Goal: Feedback & Contribution: Contribute content

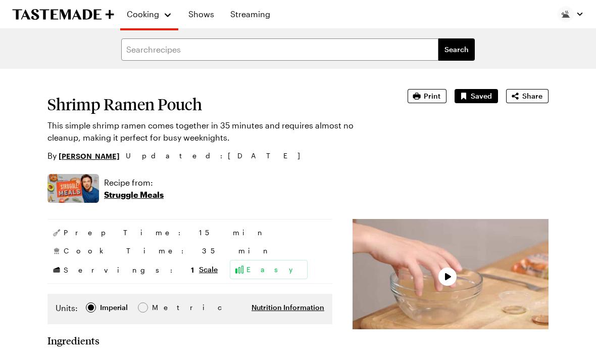
type textarea "x"
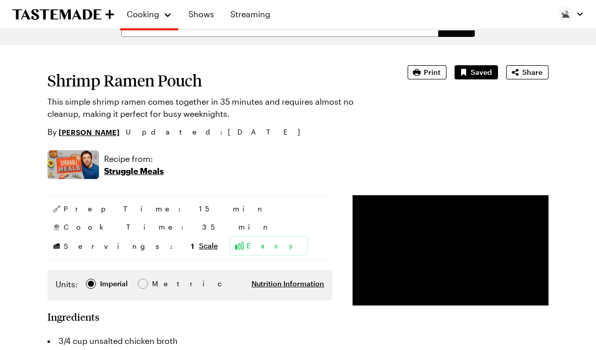
type textarea "x"
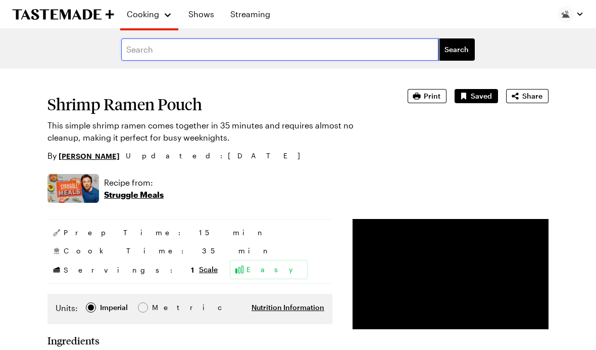
click at [147, 52] on input "text" at bounding box center [279, 49] width 317 height 22
type input "Shrimp"
click at [424, 52] on span "Search" at bounding box center [457, 49] width 24 height 10
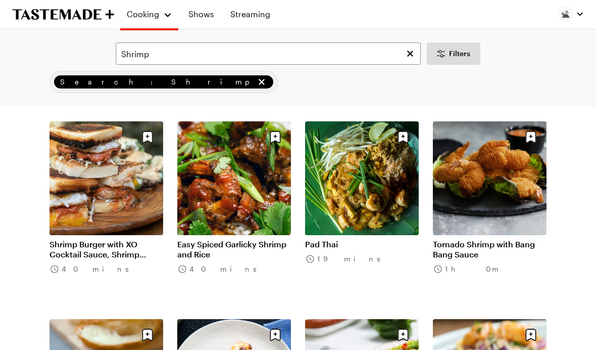
scroll to position [845, 0]
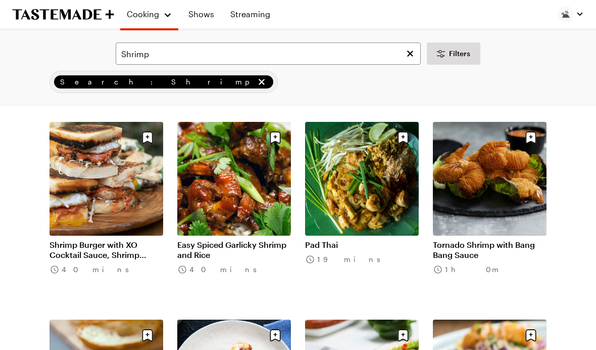
click at [341, 240] on link "Pad Thai" at bounding box center [362, 245] width 114 height 10
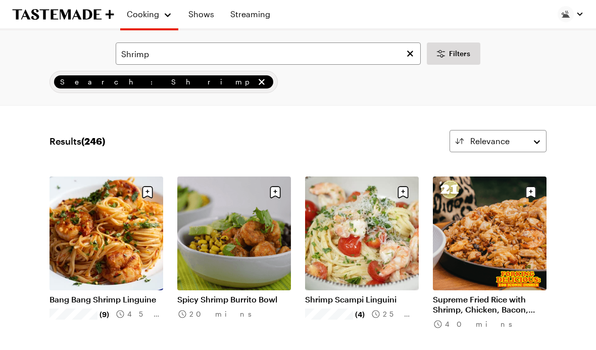
scroll to position [845, 0]
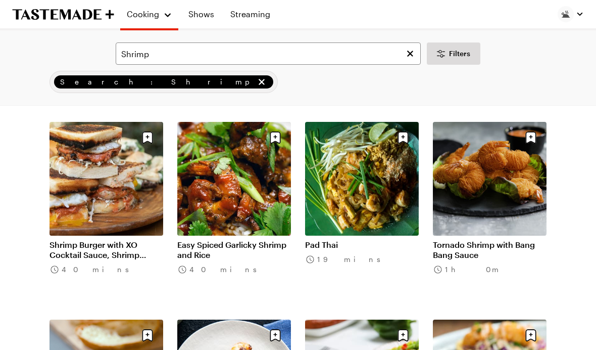
click at [357, 240] on link "Pad Thai" at bounding box center [362, 245] width 114 height 10
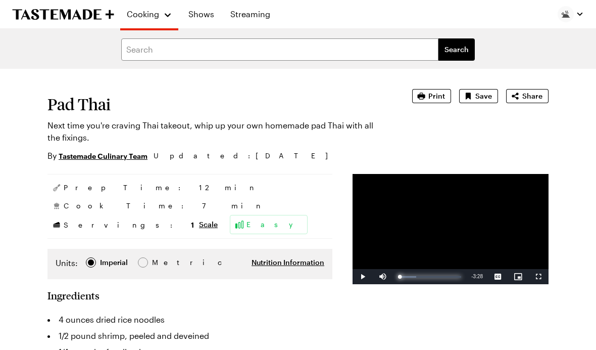
click at [398, 277] on div "Progress Bar" at bounding box center [399, 277] width 2 height 2
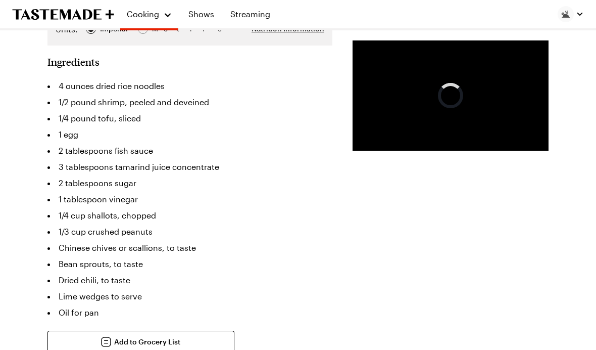
scroll to position [234, 0]
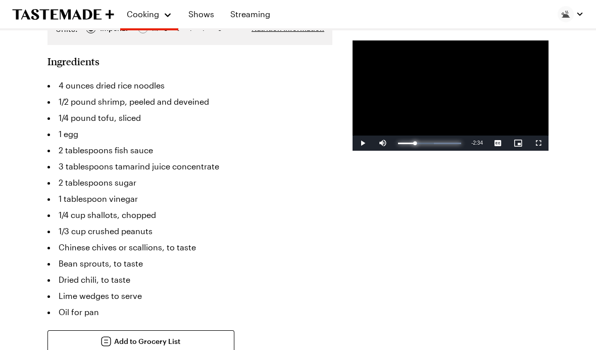
click at [398, 144] on div "Loaded : 99.94%" at bounding box center [429, 144] width 63 height 2
click at [398, 144] on div "Loaded : 51.76%" at bounding box center [414, 144] width 33 height 2
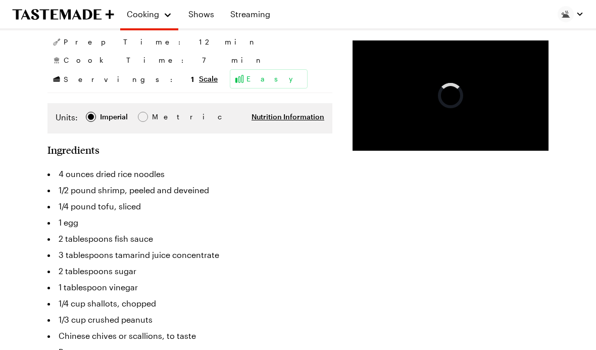
scroll to position [144, 0]
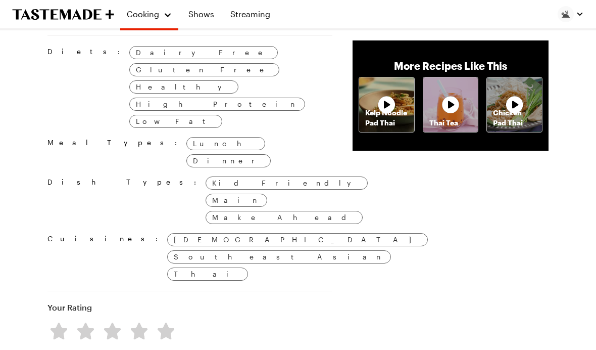
scroll to position [911, 0]
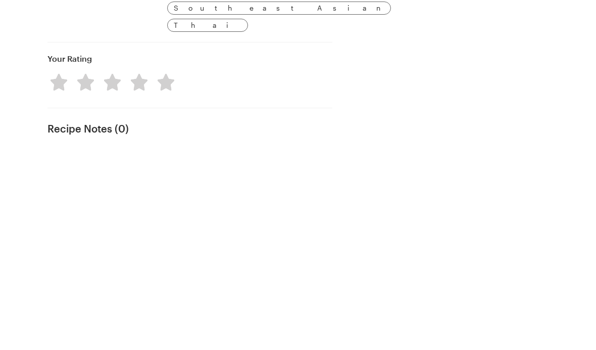
type textarea "x"
type textarea "I"
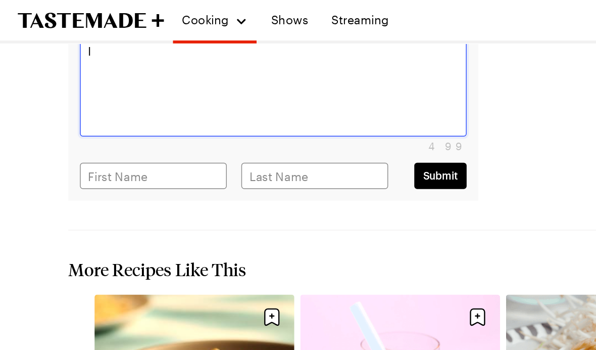
scroll to position [1119, 0]
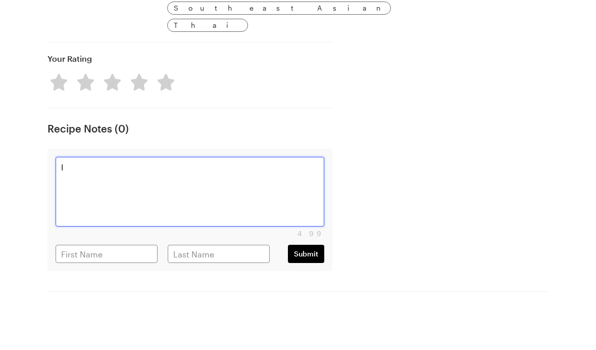
type textarea "x"
type textarea "I"
type textarea "x"
type textarea "I"
type textarea "x"
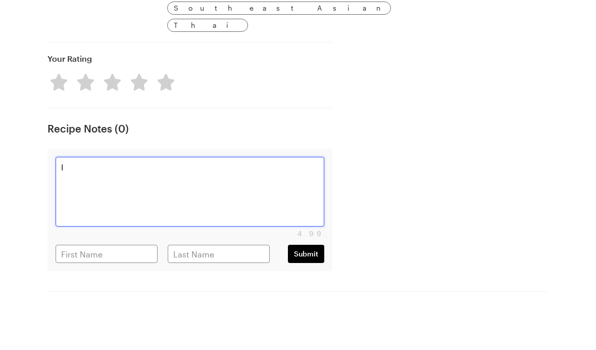
type textarea "I"
type textarea "x"
type textarea "I"
type textarea "x"
type textarea "I"
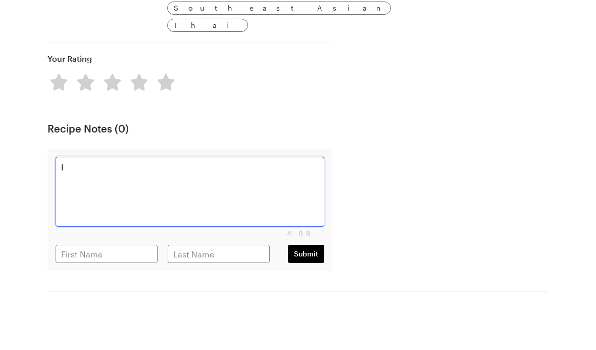
type textarea "x"
type textarea "I"
type textarea "x"
type textarea "I"
type textarea "x"
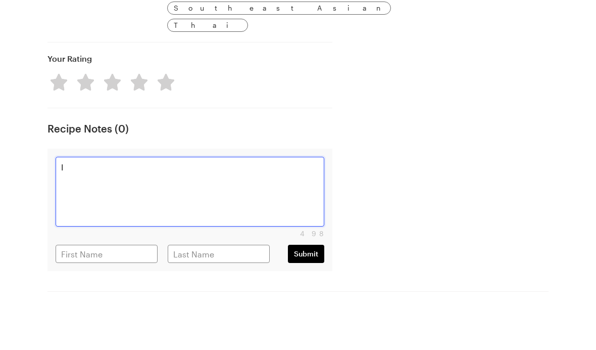
type textarea "I"
type textarea "x"
type textarea "Y"
type textarea "x"
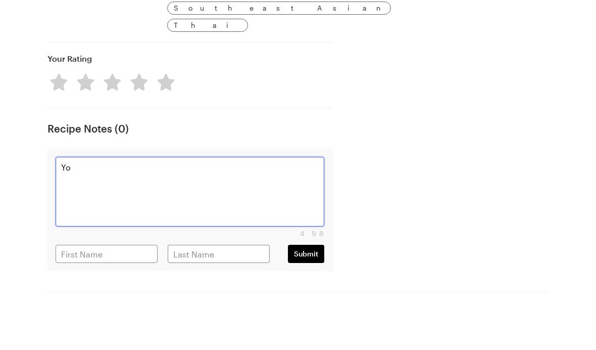
type textarea "You"
type textarea "x"
type textarea "You"
type textarea "x"
type textarea "You u"
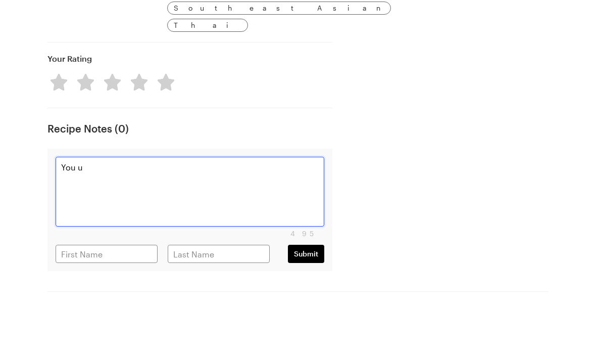
type textarea "x"
type textarea "You use"
type textarea "x"
type textarea "You used"
type textarea "x"
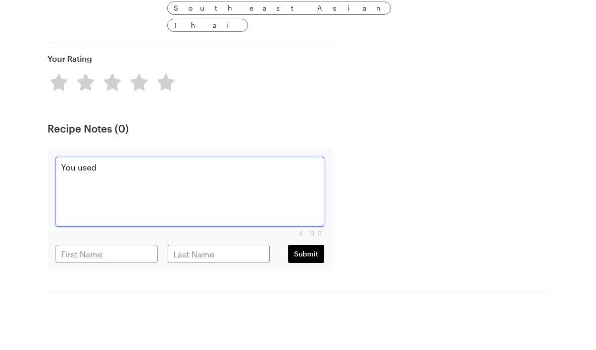
type textarea "You used"
type textarea "x"
type textarea "You used d"
type textarea "x"
type textarea "You used dr"
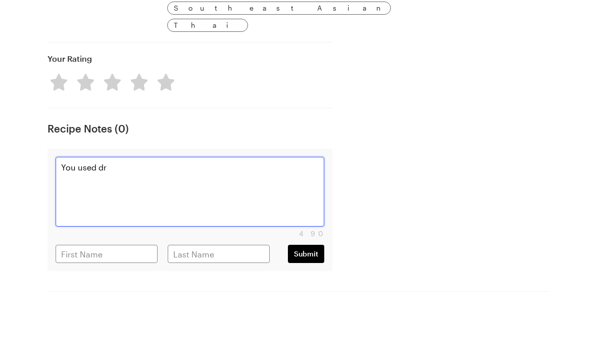
type textarea "x"
type textarea "You used dri"
type textarea "x"
type textarea "You used drie"
type textarea "x"
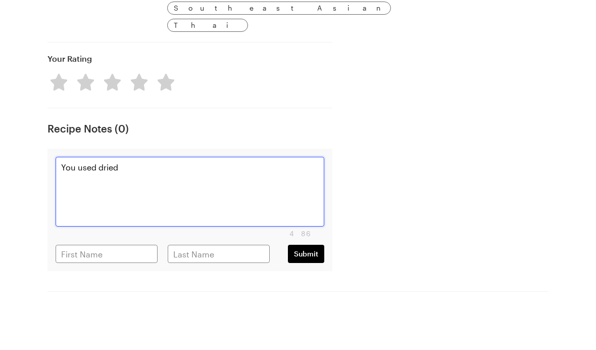
type textarea "You used dried"
type textarea "x"
type textarea "You used dried s"
type textarea "x"
type textarea "You used dried sh"
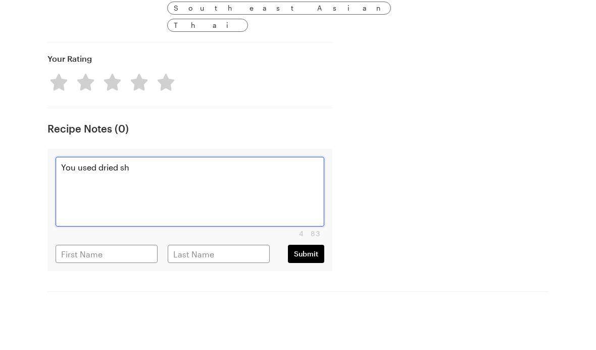
type textarea "x"
type textarea "You used dried shri"
type textarea "x"
type textarea "You used dried shrim"
type textarea "x"
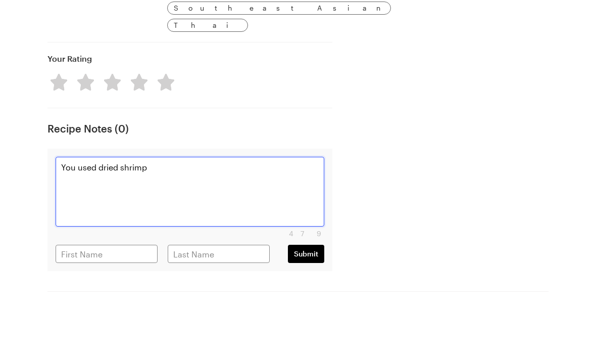
type textarea "You used dried shrimp"
type textarea "x"
type textarea "You used dried shrimp a"
type textarea "x"
type textarea "You used dried shrimp an"
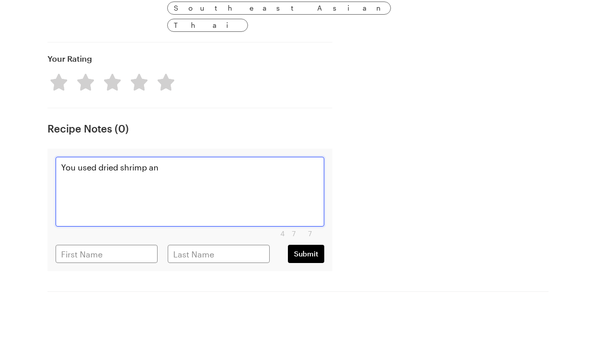
type textarea "x"
type textarea "You used dried shrimp and"
type textarea "x"
type textarea "You used dried shrimp and"
type textarea "x"
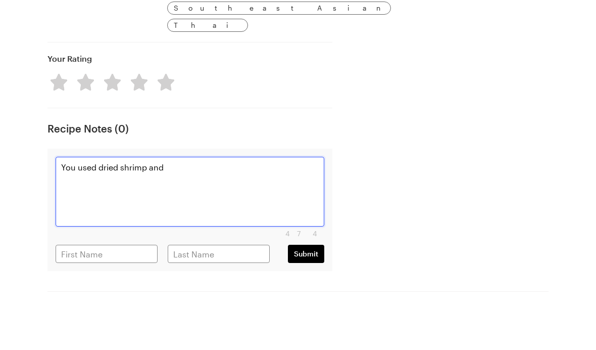
type textarea "You used dried shrimp and c"
type textarea "x"
type textarea "You used dried shrimp and chi"
type textarea "x"
type textarea "You used dried shrimp and chil"
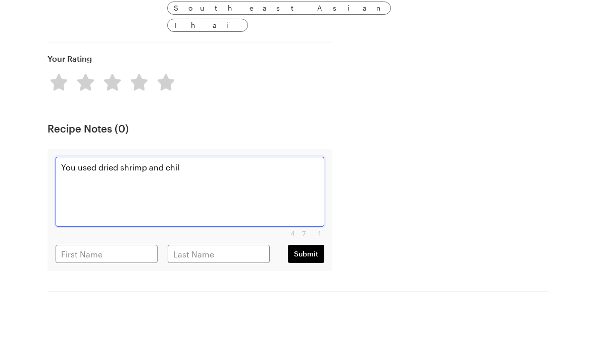
type textarea "x"
type textarea "You used dried shrimp and chili"
type textarea "x"
type textarea "You used dried shrimp and chili"
type textarea "x"
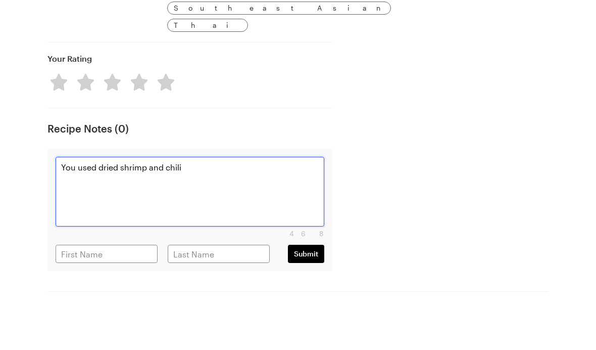
type textarea "You used dried shrimp and chili o"
type textarea "x"
type textarea "You used dried shrimp and chili oi"
type textarea "x"
type textarea "You used dried shrimp and chili oil"
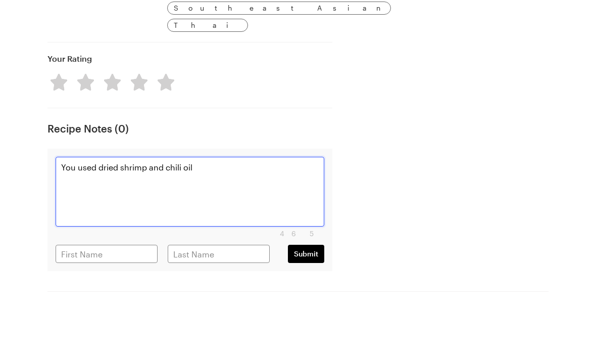
type textarea "x"
type textarea "You used dried shrimp and chili oil i"
type textarea "x"
type textarea "You used dried shrimp and chili oil in"
type textarea "x"
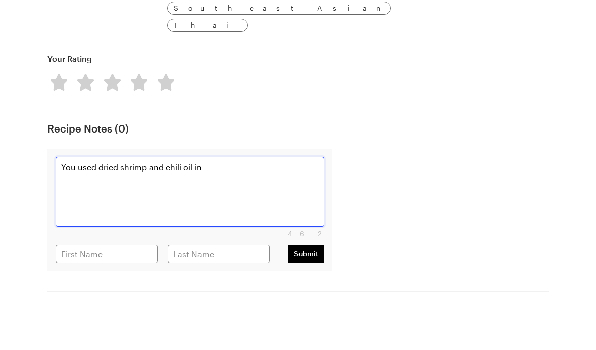
type textarea "You used dried shrimp and chili oil in"
type textarea "x"
type textarea "You used dried shrimp and chili oil in t"
type textarea "x"
type textarea "You used dried shrimp and chili oil in th"
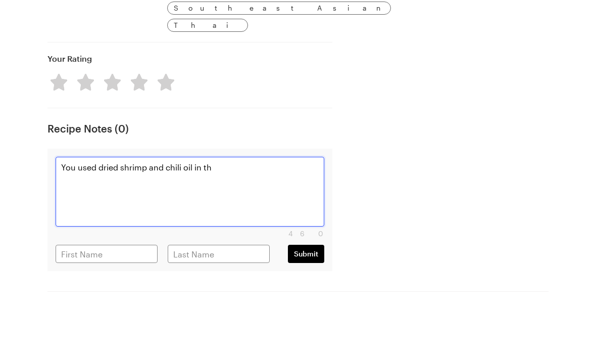
type textarea "x"
type textarea "You used dried shrimp and chili oil in the"
type textarea "x"
type textarea "You used dried shrimp and chili oil in the"
type textarea "x"
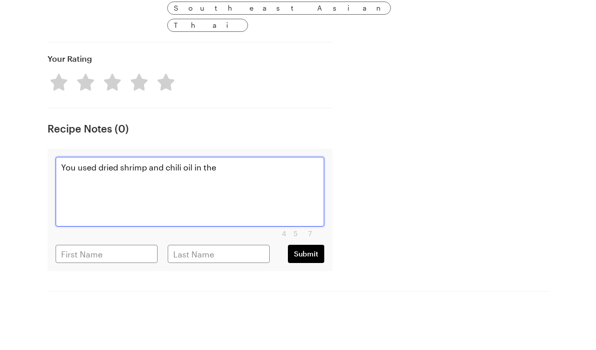
type textarea "You used dried shrimp and chili oil in the v"
type textarea "x"
type textarea "You used dried shrimp and chili oil in the vid"
type textarea "x"
type textarea "You used dried shrimp and chili oil in the viddo"
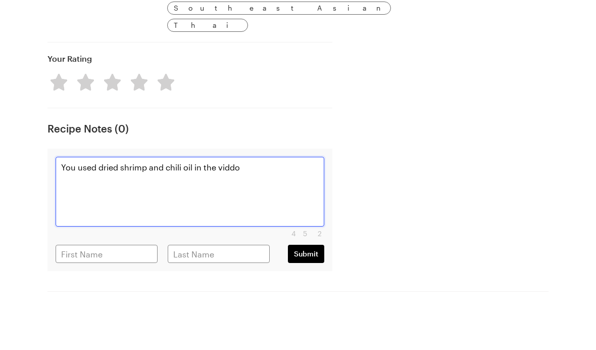
type textarea "x"
type textarea "You used dried shrimp and chili oil in the vidd"
type textarea "x"
type textarea "You used dried shrimp and chili oil in the vide"
type textarea "x"
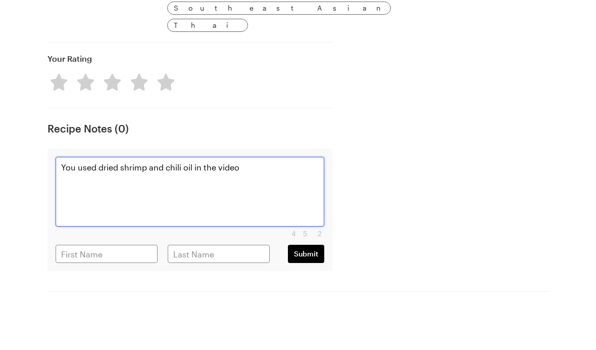
type textarea "You used dried shrimp and chili oil in the video"
type textarea "x"
type textarea "You used dried shrimp and chili oil in the video bu"
type textarea "x"
type textarea "You used dried shrimp and chili oil in the video but"
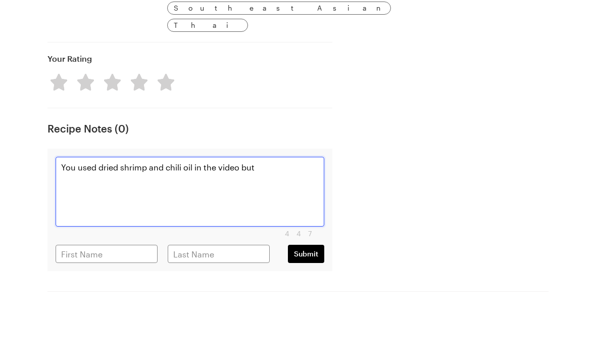
type textarea "x"
type textarea "You used dried shrimp and chili oil in the video but th"
type textarea "x"
type textarea "You used dried shrimp and chili oil in the video but tho"
type textarea "x"
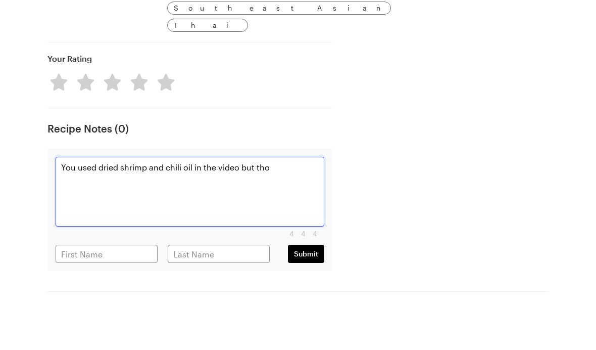
type textarea "You used dried shrimp and chili oil in the video but [PERSON_NAME]"
type textarea "x"
type textarea "You used dried shrimp and chili oil in the video but those"
type textarea "x"
type textarea "You used dried shrimp and chili oil in the video but those"
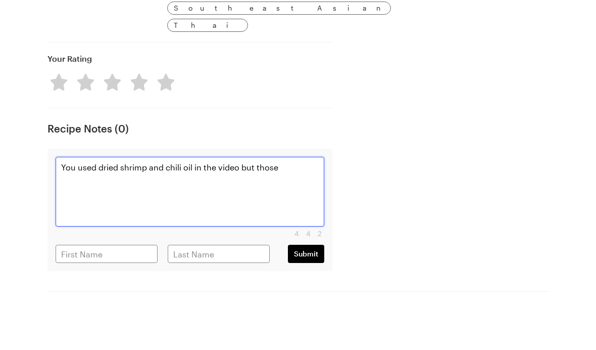
type textarea "x"
type textarea "You used dried shrimp and chili oil in the video but those i"
type textarea "x"
type textarea "You used dried shrimp and chili oil in the video but those in"
type textarea "x"
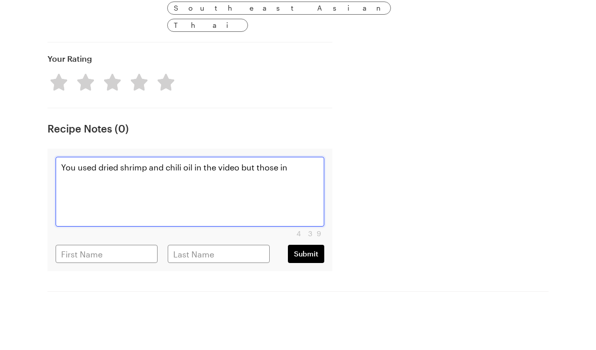
type textarea "You used dried shrimp and chili oil in the video but those ing"
type textarea "x"
type textarea "You used dried shrimp and chili oil in the video but those ingr"
type textarea "x"
type textarea "You used dried shrimp and chili oil in the video but those ingredients"
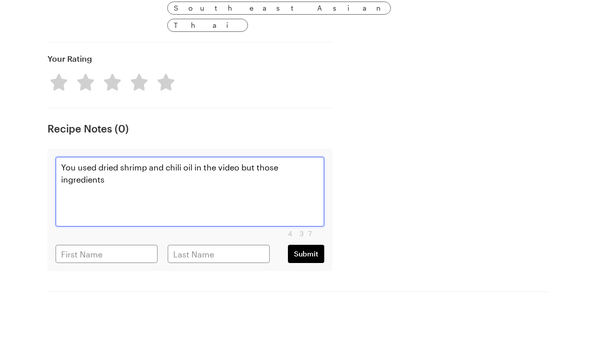
type textarea "x"
type textarea "You used dried shrimp and chili oil in the video but those ingredients"
type textarea "x"
type textarea "You used dried shrimp and chili oil in the video but those ingredients"
type textarea "x"
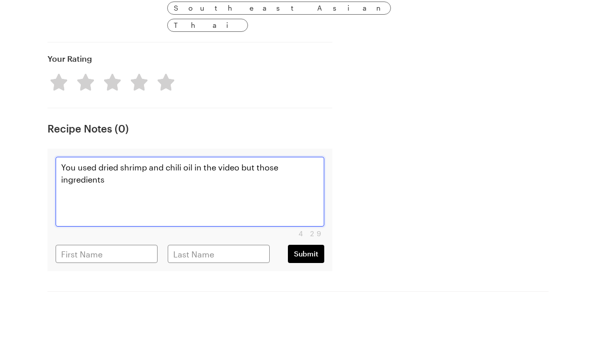
type textarea "You used dried shrimp and chili oil in the video but those ingredients a"
type textarea "x"
type textarea "You used dried shrimp and chili oil in the video but those ingredients ar"
type textarea "x"
type textarea "You used dried shrimp and chili oil in the video but those ingredients are"
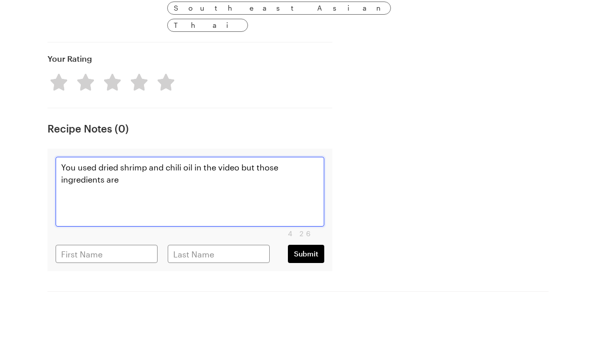
type textarea "x"
type textarea "You used dried shrimp and chili oil in the video but those ingredients are n"
type textarea "x"
type textarea "You used dried shrimp and chili oil in the video but those ingredients are not"
type textarea "x"
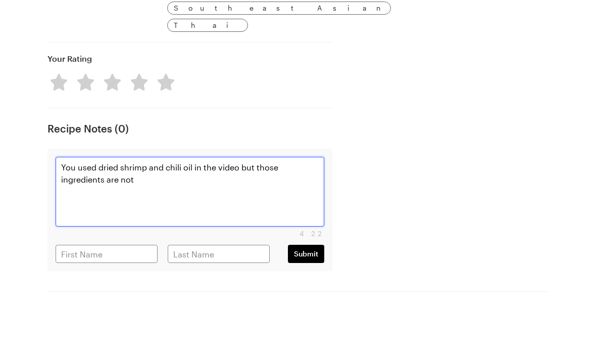
type textarea "You used dried shrimp and chili oil in the video but those ingredients are not"
type textarea "x"
type textarea "You used dried shrimp and chili oil in the video but those ingredients are not i"
type textarea "x"
type textarea "You used dried shrimp and chili oil in the video but those ingredients are not …"
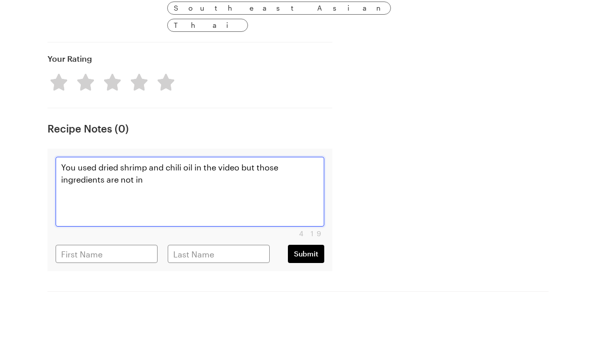
type textarea "x"
type textarea "You used dried shrimp and chili oil in the video but those ingredients are not …"
type textarea "x"
type textarea "You used dried shrimp and chili oil in the video but those ingredients are not …"
type textarea "x"
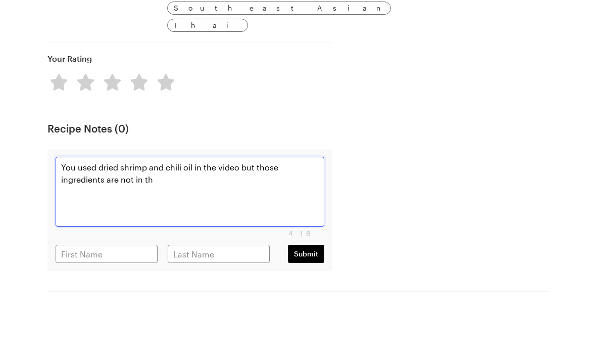
type textarea "You used dried shrimp and chili oil in the video but those ingredients are not …"
type textarea "x"
type textarea "You used dried shrimp and chili oil in the video but those ingredients are not …"
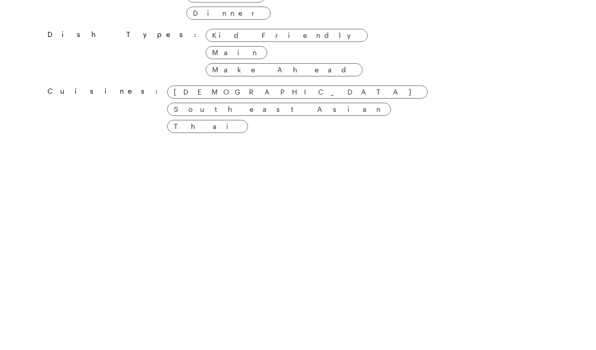
scroll to position [857, 0]
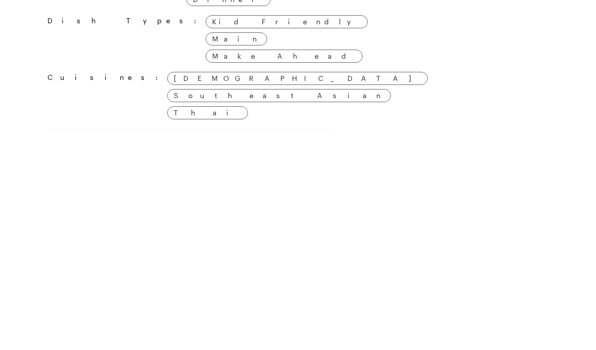
type textarea "x"
type textarea "You used dried shrimp and chili oil in the video but those ingredients are not …"
type textarea "x"
type textarea "You used dried shrimp and chili oil in the video but those ingredients are not …"
type textarea "x"
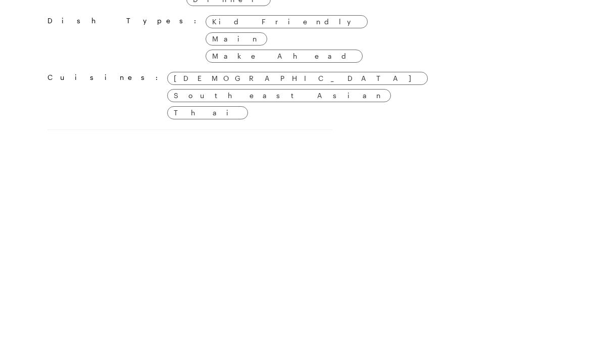
type textarea "You used dried shrimp and chili oil in the video but those ingredients are not …"
type textarea "x"
type textarea "You used dried shrimp and chili oil in the video but those ingredients are not …"
type textarea "x"
type textarea "You used dried shrimp and chili oil in the video but those ingredients are not …"
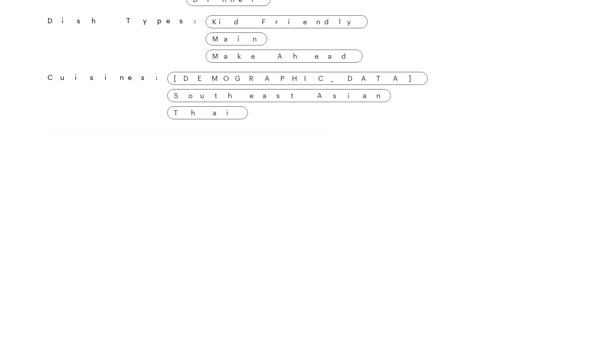
type textarea "x"
type textarea "You used dried shrimp and chili oil in the video but those ingredients are not …"
type textarea "x"
type textarea "You used dried shrimp and chili oil in the video but those ingredients are not …"
type textarea "x"
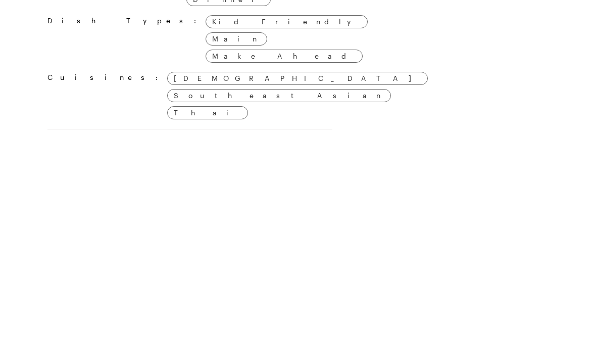
type textarea "You used dried shrimp and chili oil in the video but those ingredients are not …"
type textarea "x"
type textarea "You used dried shrimp and chili oil in the video but those ingredients are not …"
type textarea "x"
type textarea "You used dried shrimp and chili oil in the video but those ingredients are not …"
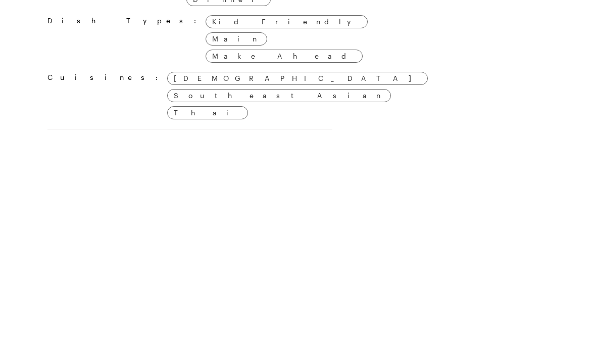
type textarea "x"
type textarea "You used dried shrimp and chili oil in the video but those ingredients are not …"
type textarea "x"
type textarea "You used dried shrimp and chili oil in the video but those ingredients are not …"
type textarea "x"
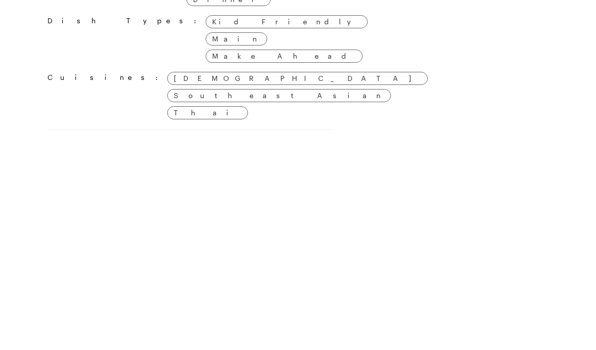
type textarea "You used dried shrimp and chili oil in the video but those ingredients are not …"
type textarea "x"
type textarea "You used dried shrimp and chili oil in the video but those ingredients are not …"
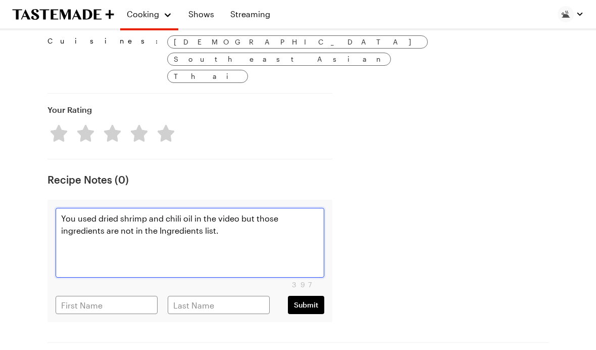
scroll to position [1079, 0]
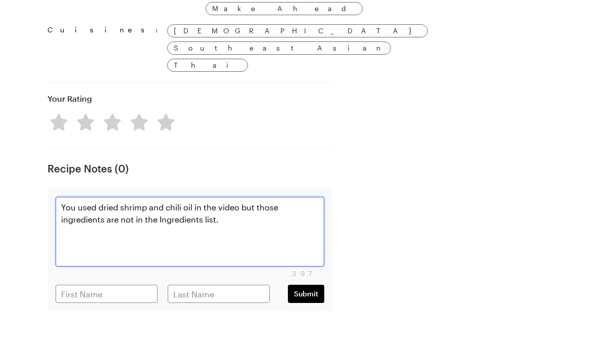
type textarea "x"
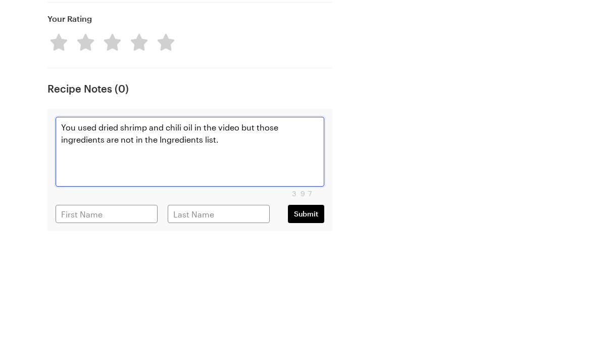
type textarea "You used dried shrimp and chili oil in the video but those ingredients are not …"
click at [78, 323] on input "text" at bounding box center [107, 332] width 102 height 18
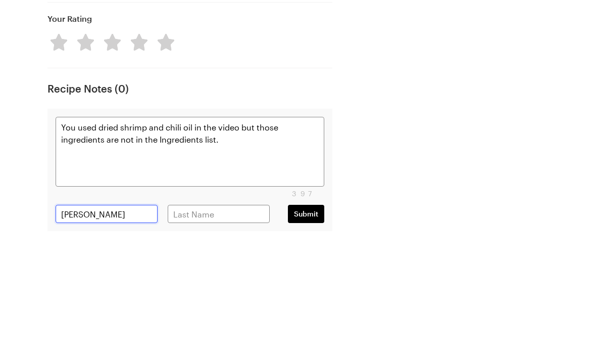
type input "[PERSON_NAME]"
click at [187, 323] on input "text" at bounding box center [219, 332] width 102 height 18
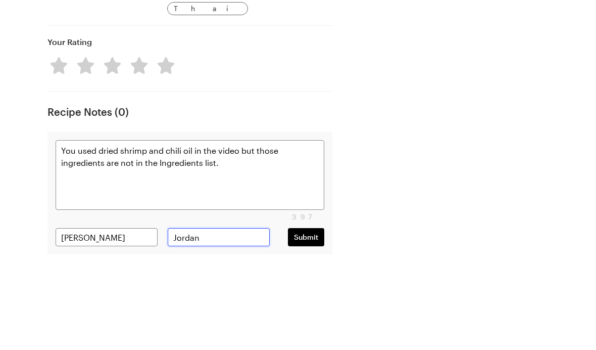
type input "Jordan"
click at [294, 327] on span "Submit" at bounding box center [306, 332] width 24 height 10
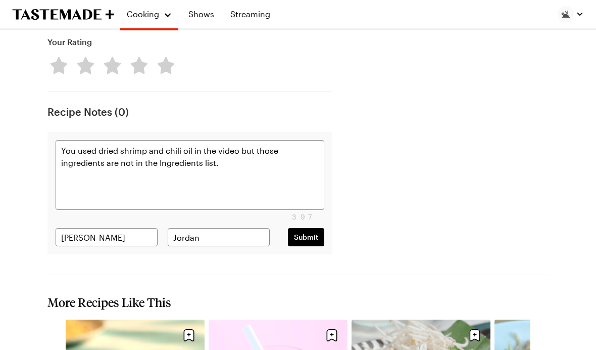
type textarea "x"
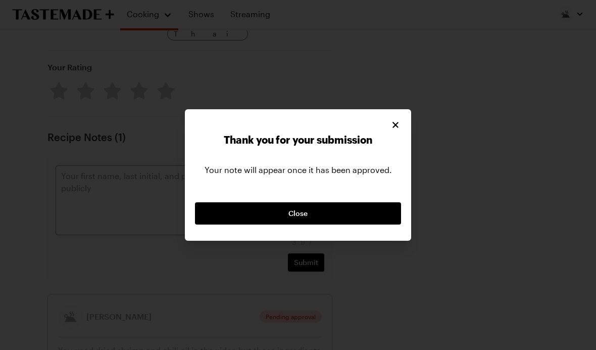
click at [299, 224] on button "Close" at bounding box center [298, 213] width 206 height 22
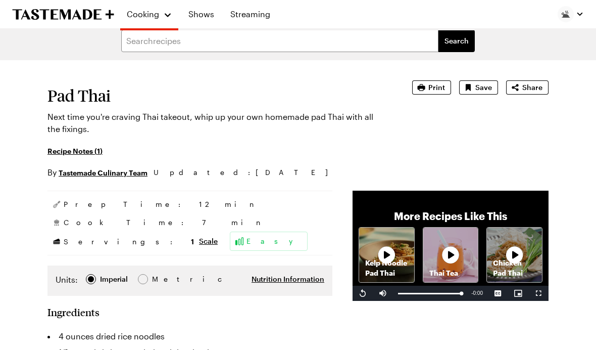
scroll to position [0, 0]
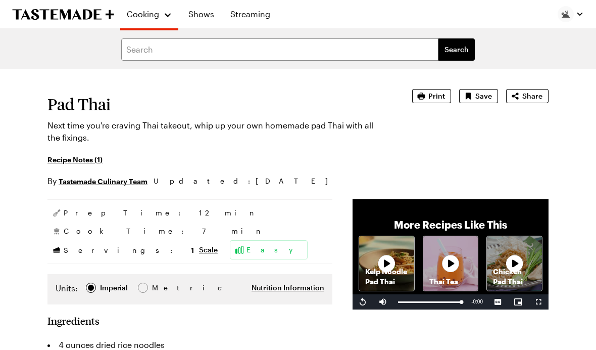
click at [92, 111] on h1 "Pad Thai" at bounding box center [216, 104] width 337 height 18
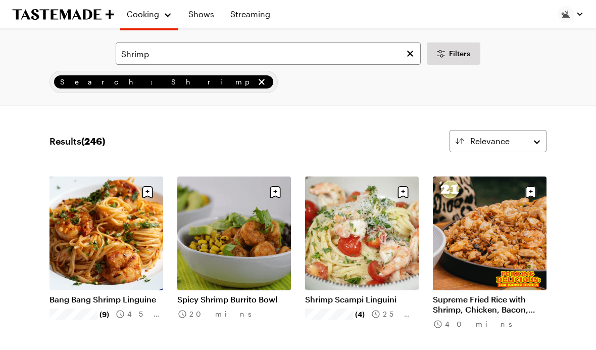
scroll to position [845, 0]
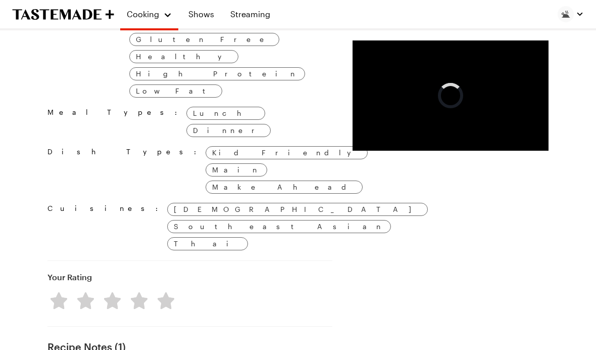
scroll to position [972, 0]
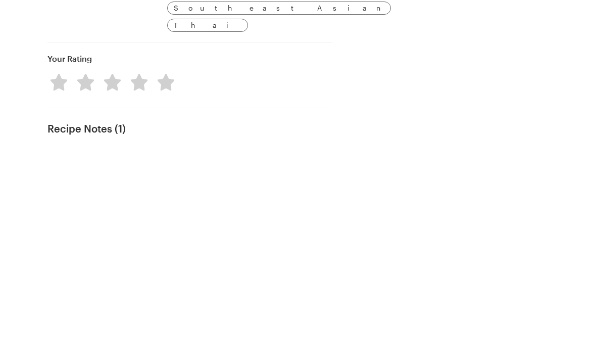
type textarea "x"
type textarea "Y"
type textarea "x"
type textarea "Yo"
type textarea "x"
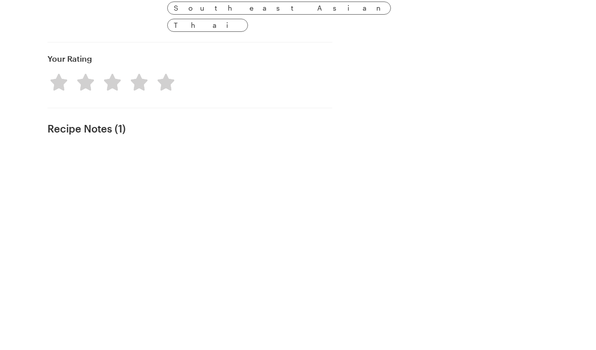
type textarea "You"
type textarea "x"
type textarea "You"
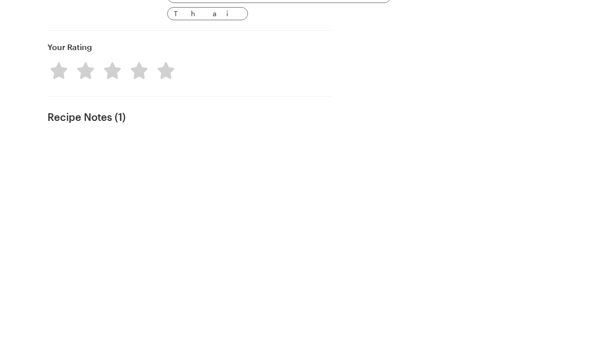
scroll to position [981, 0]
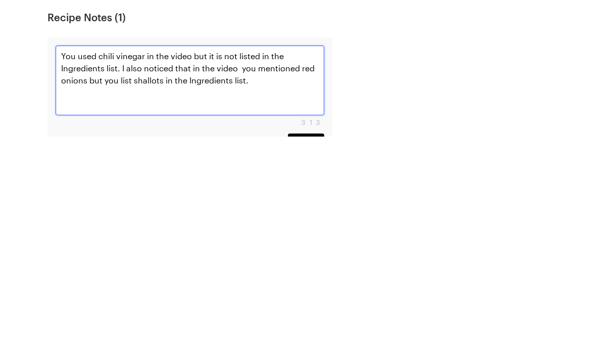
scroll to position [1087, 0]
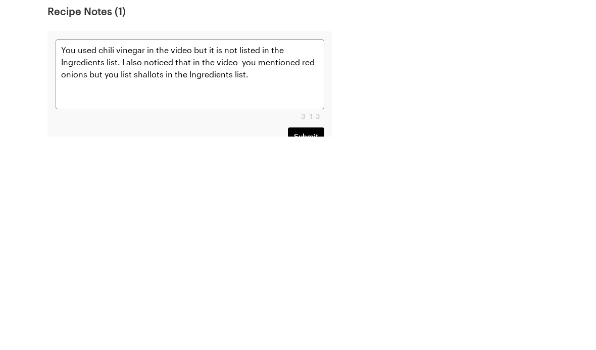
click at [294, 345] on span "Submit" at bounding box center [306, 350] width 24 height 10
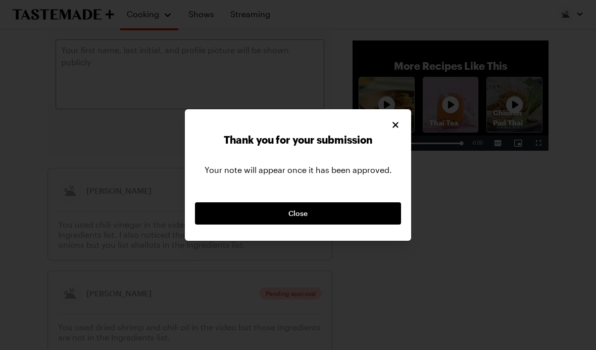
click at [300, 224] on button "Close" at bounding box center [298, 213] width 206 height 22
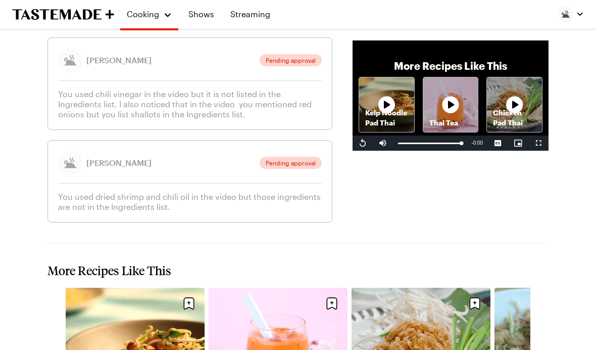
scroll to position [1434, 0]
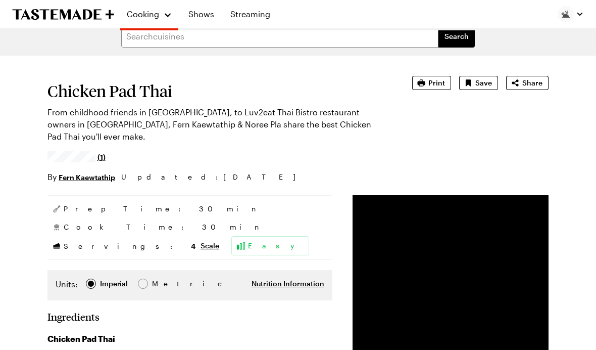
scroll to position [15, 0]
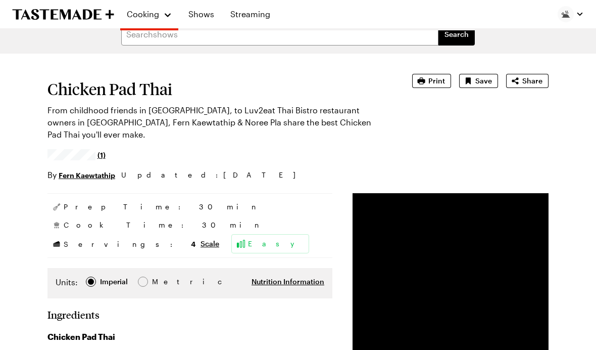
click at [424, 85] on span "Save" at bounding box center [484, 81] width 17 height 10
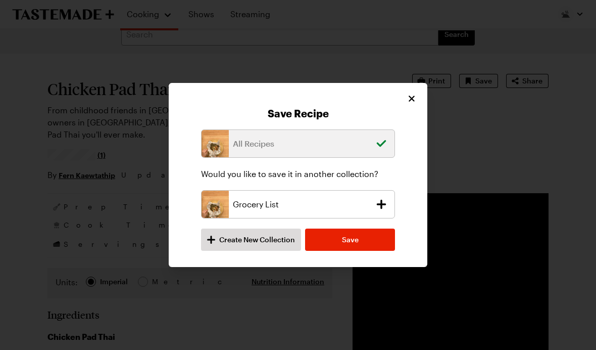
click at [351, 238] on span "Save" at bounding box center [350, 240] width 17 height 10
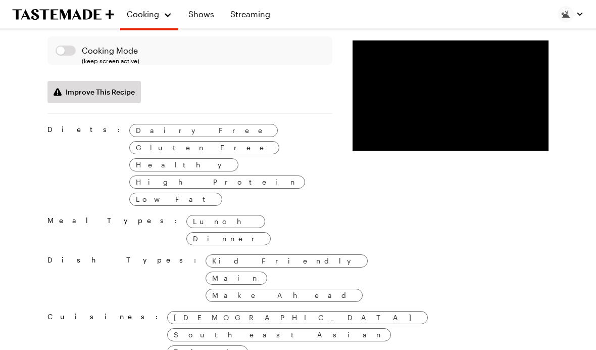
scroll to position [858, 0]
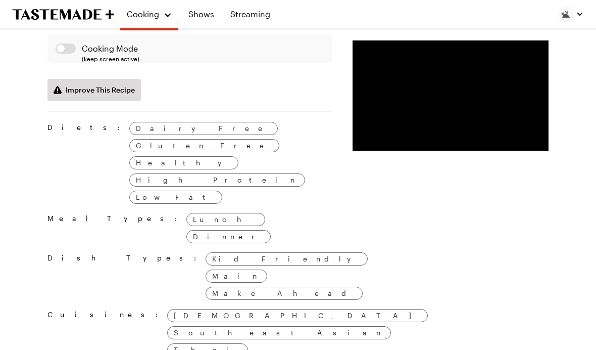
click at [92, 95] on span "Improve This Recipe" at bounding box center [100, 90] width 69 height 10
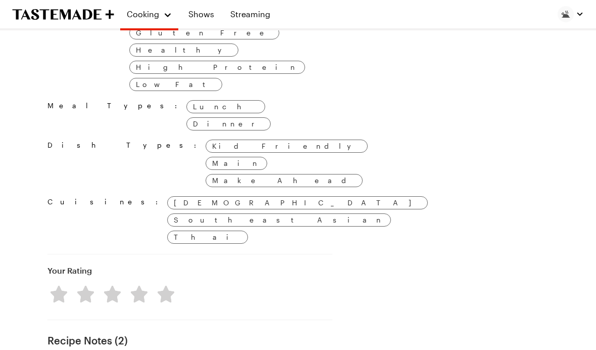
scroll to position [992, 0]
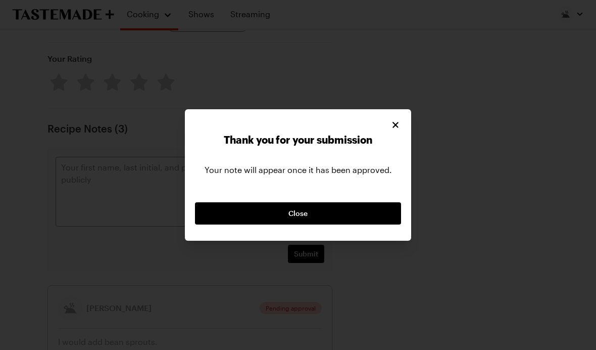
click at [388, 141] on div "Thank you for your submission Your note will appear once it has been approved. …" at bounding box center [298, 174] width 226 height 131
click at [392, 130] on icon "Close" at bounding box center [396, 125] width 10 height 10
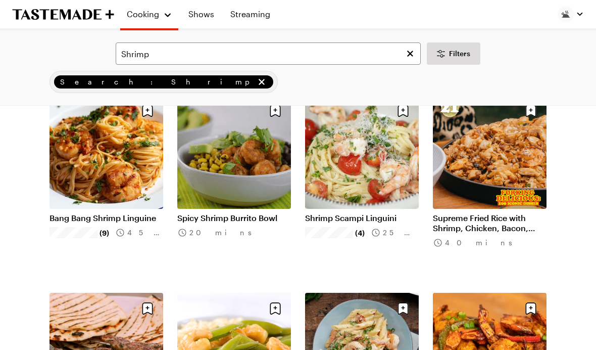
scroll to position [845, 0]
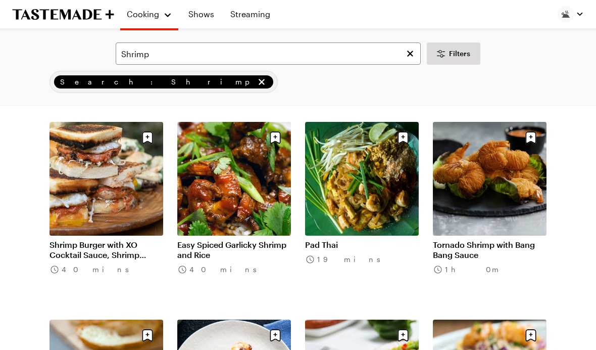
click at [359, 240] on link "Pad Thai" at bounding box center [362, 245] width 114 height 10
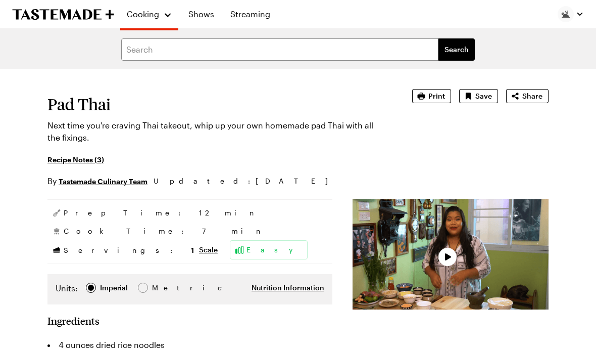
scroll to position [845, 0]
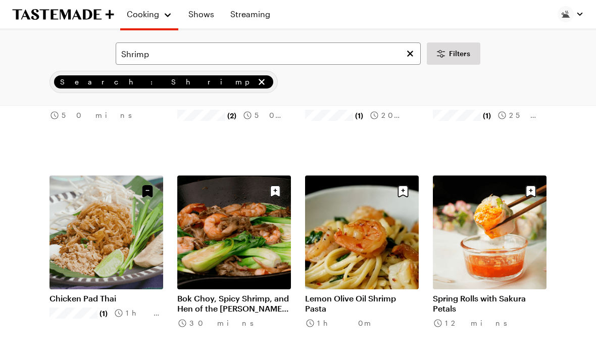
scroll to position [1582, 0]
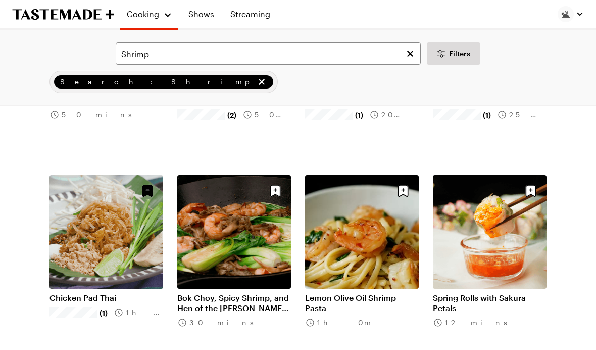
click at [252, 293] on link "Bok Choy, Spicy Shrimp, and Hen of the [PERSON_NAME] Mushrooms" at bounding box center [234, 303] width 114 height 20
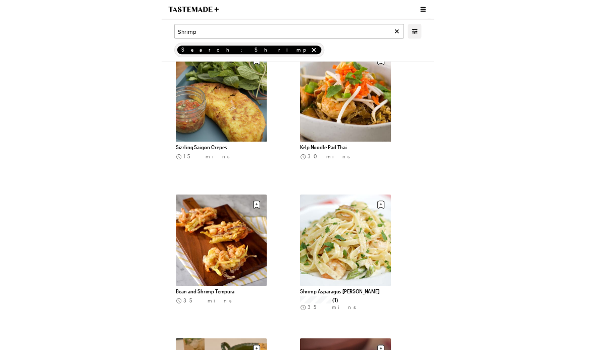
scroll to position [2014, 0]
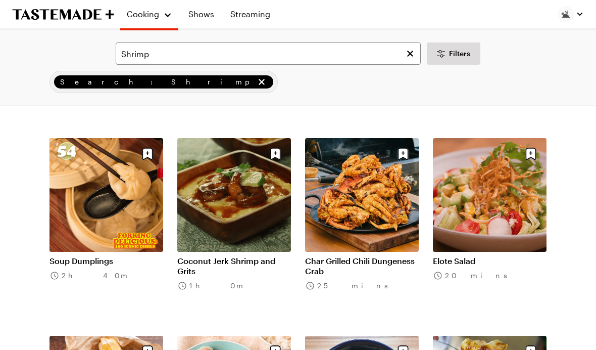
scroll to position [2213, 0]
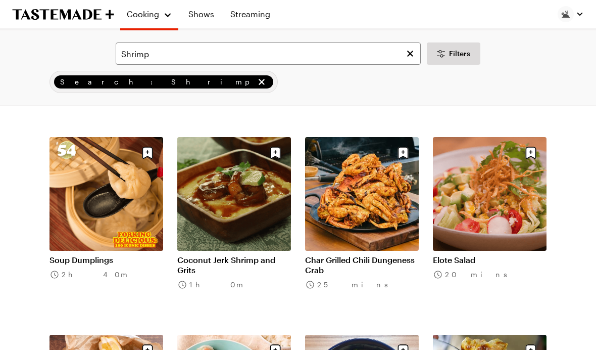
click at [424, 255] on link "Elote Salad" at bounding box center [490, 260] width 114 height 10
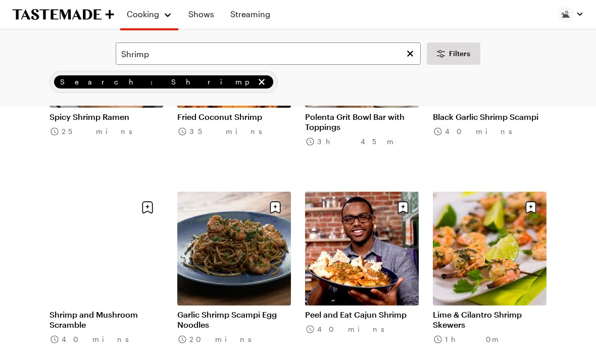
scroll to position [2757, 0]
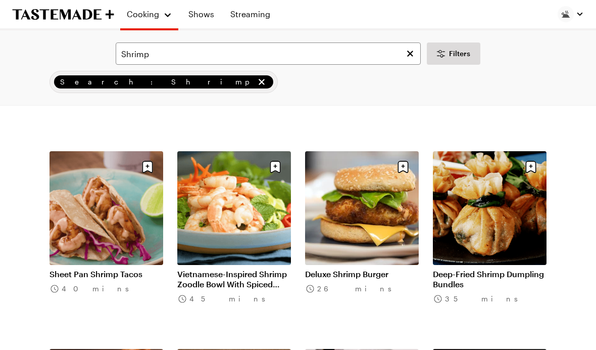
scroll to position [4176, 0]
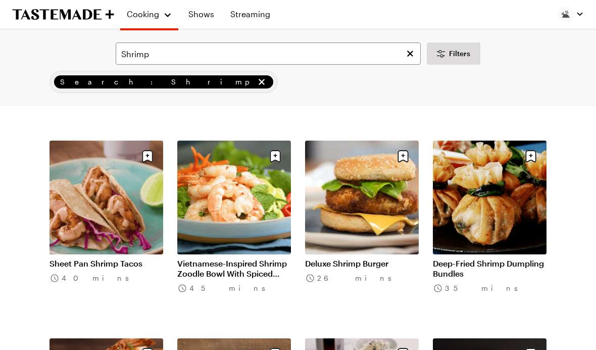
scroll to position [4184, 0]
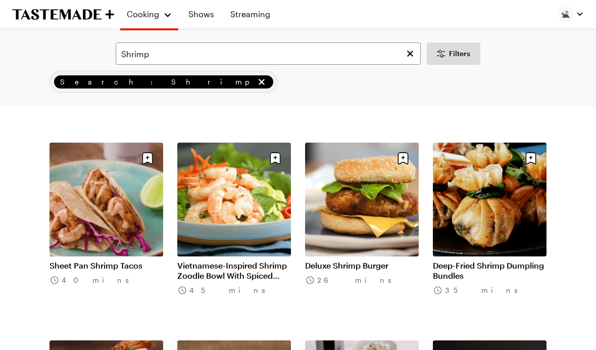
click at [407, 57] on icon "Clear search" at bounding box center [410, 54] width 10 height 10
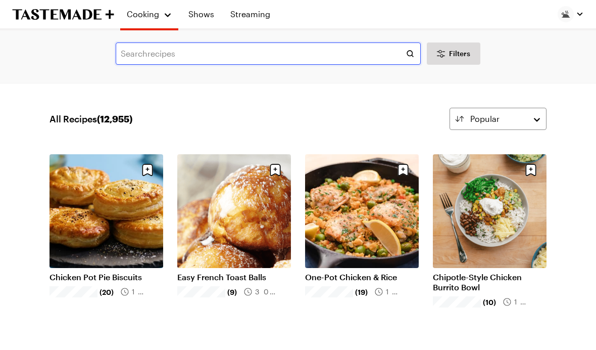
click at [130, 53] on input "text" at bounding box center [268, 53] width 305 height 22
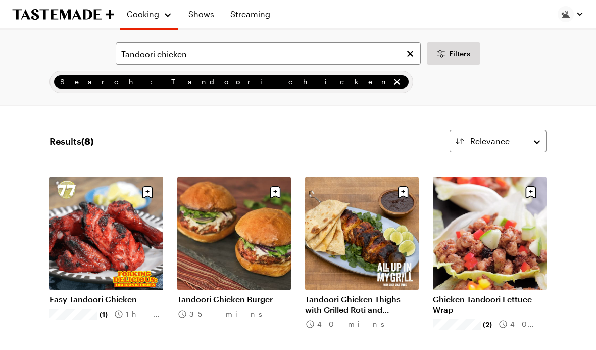
click at [99, 294] on link "Easy Tandoori Chicken" at bounding box center [107, 299] width 114 height 10
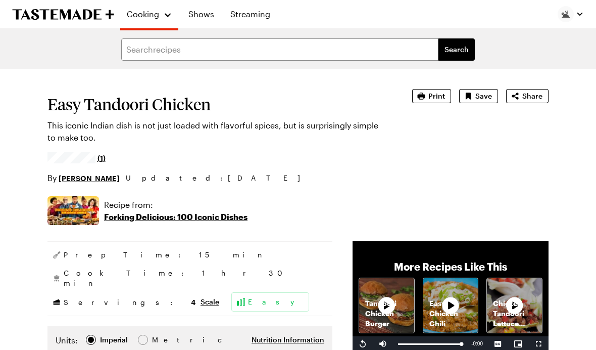
click at [424, 102] on button "Save" at bounding box center [478, 96] width 39 height 14
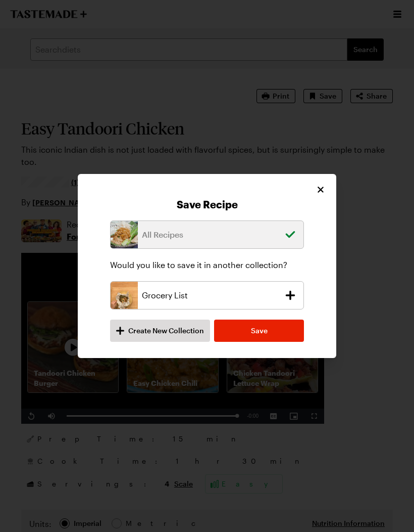
click at [256, 321] on button "Save" at bounding box center [259, 330] width 90 height 22
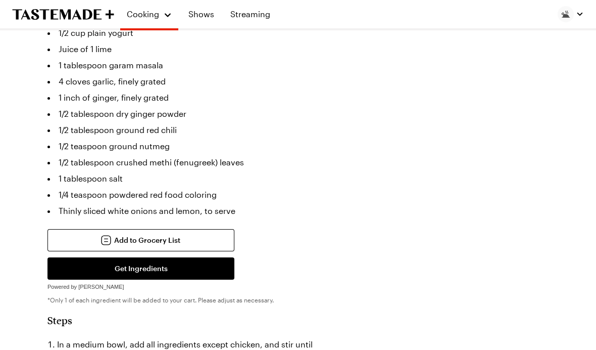
scroll to position [379, 0]
